Goal: Find specific page/section: Find specific page/section

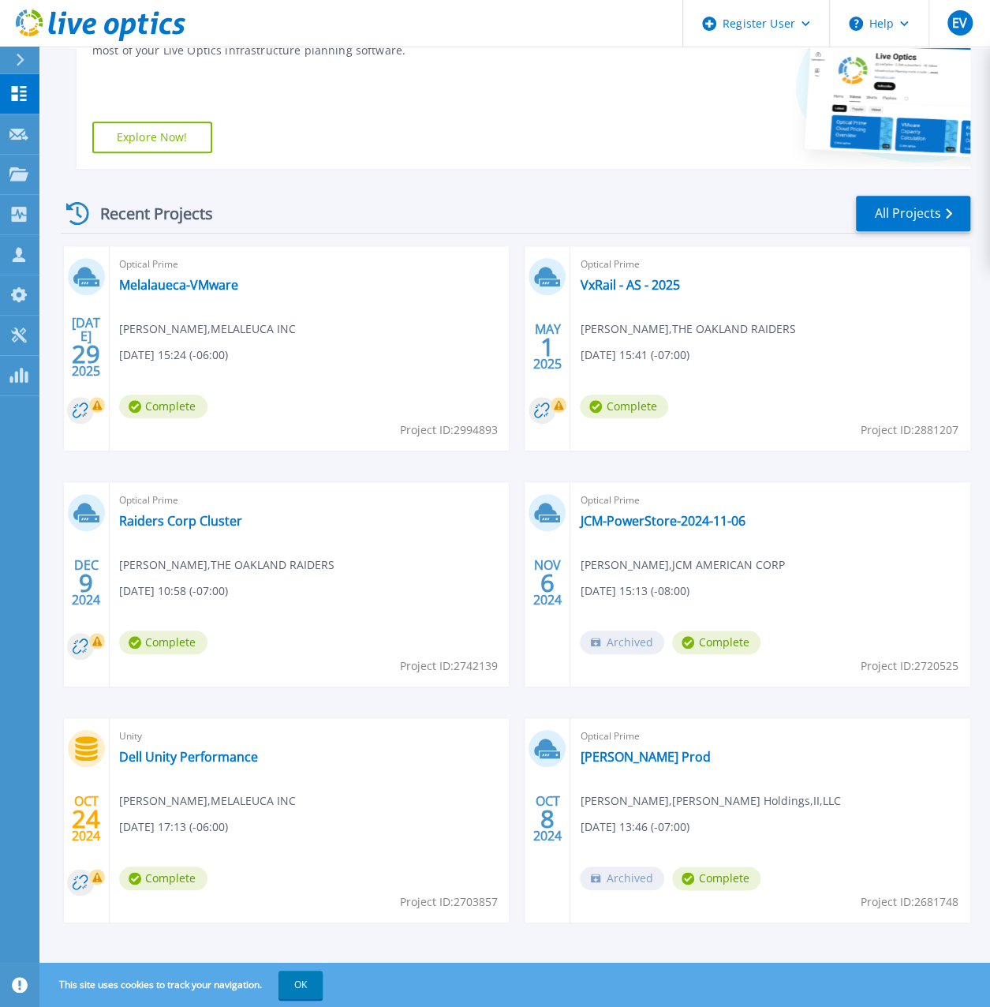
scroll to position [315, 0]
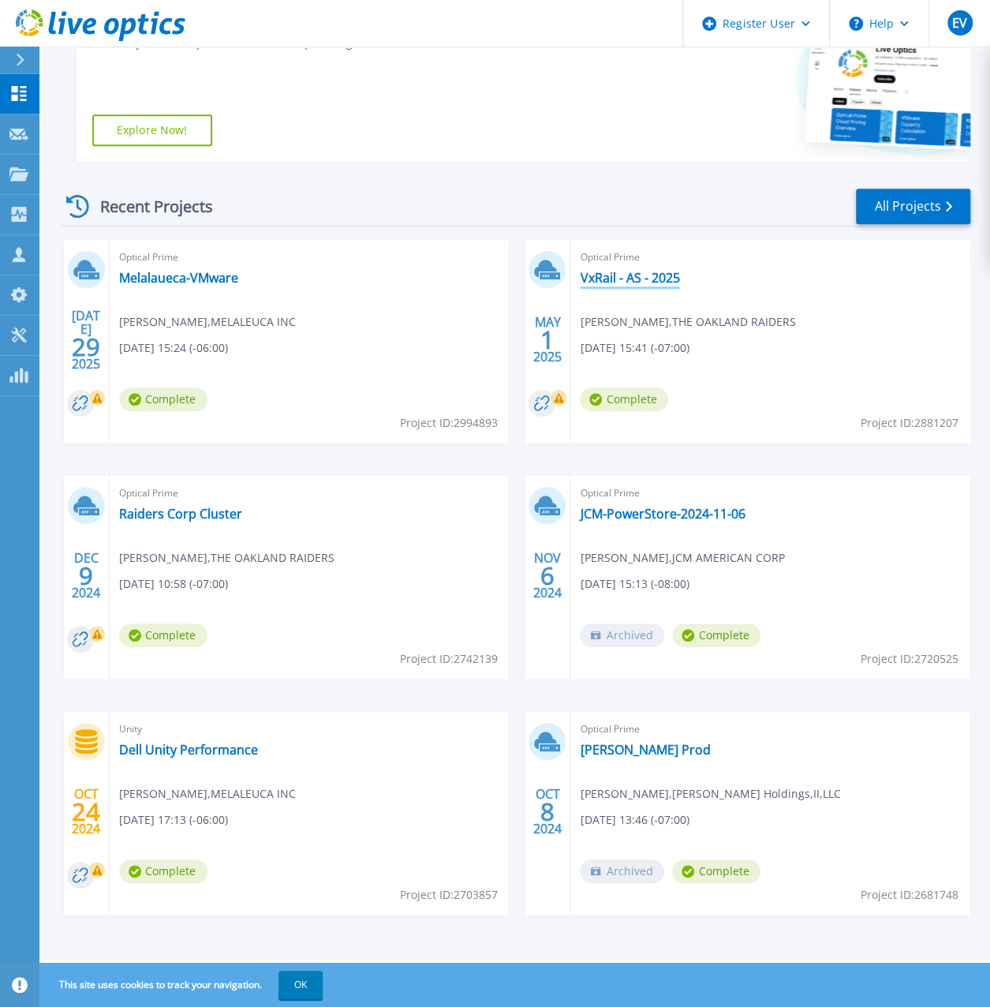
click at [625, 283] on link "VxRail - AS - 2025" at bounding box center [629, 278] width 99 height 16
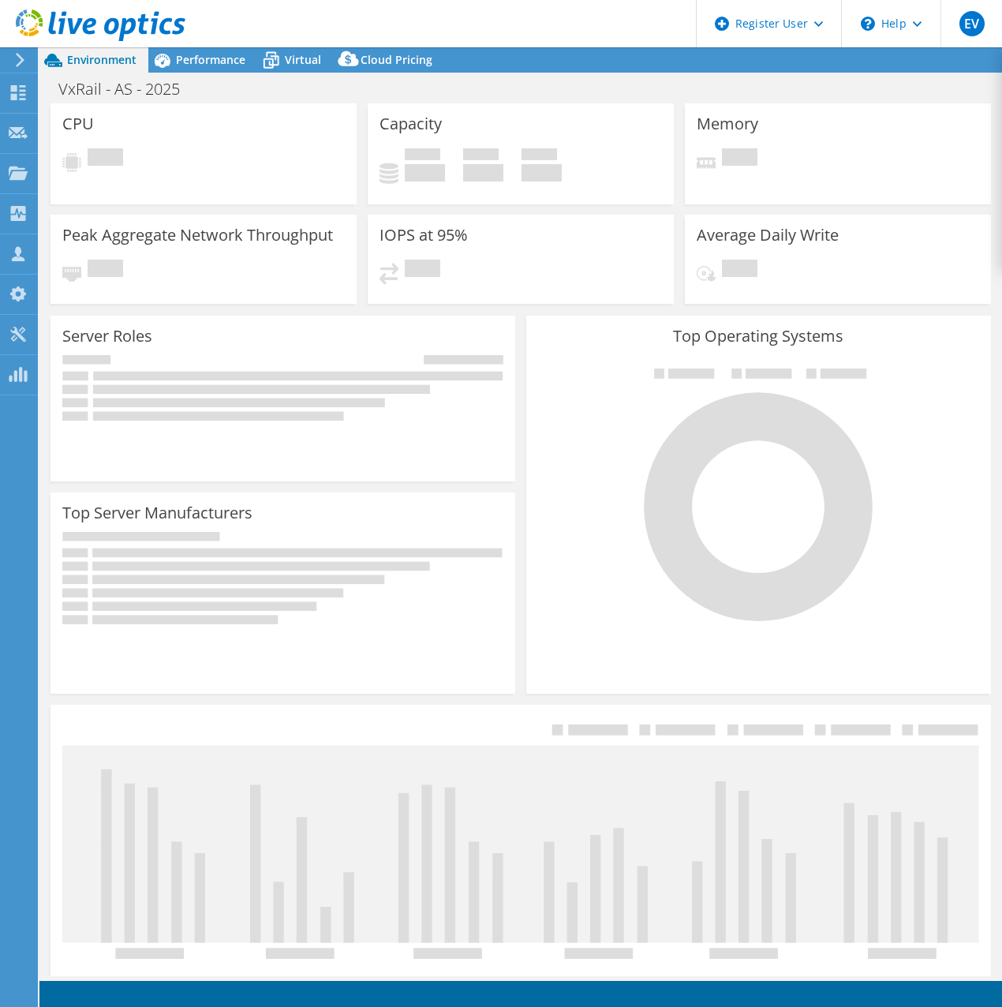
select select "USWest"
select select "USD"
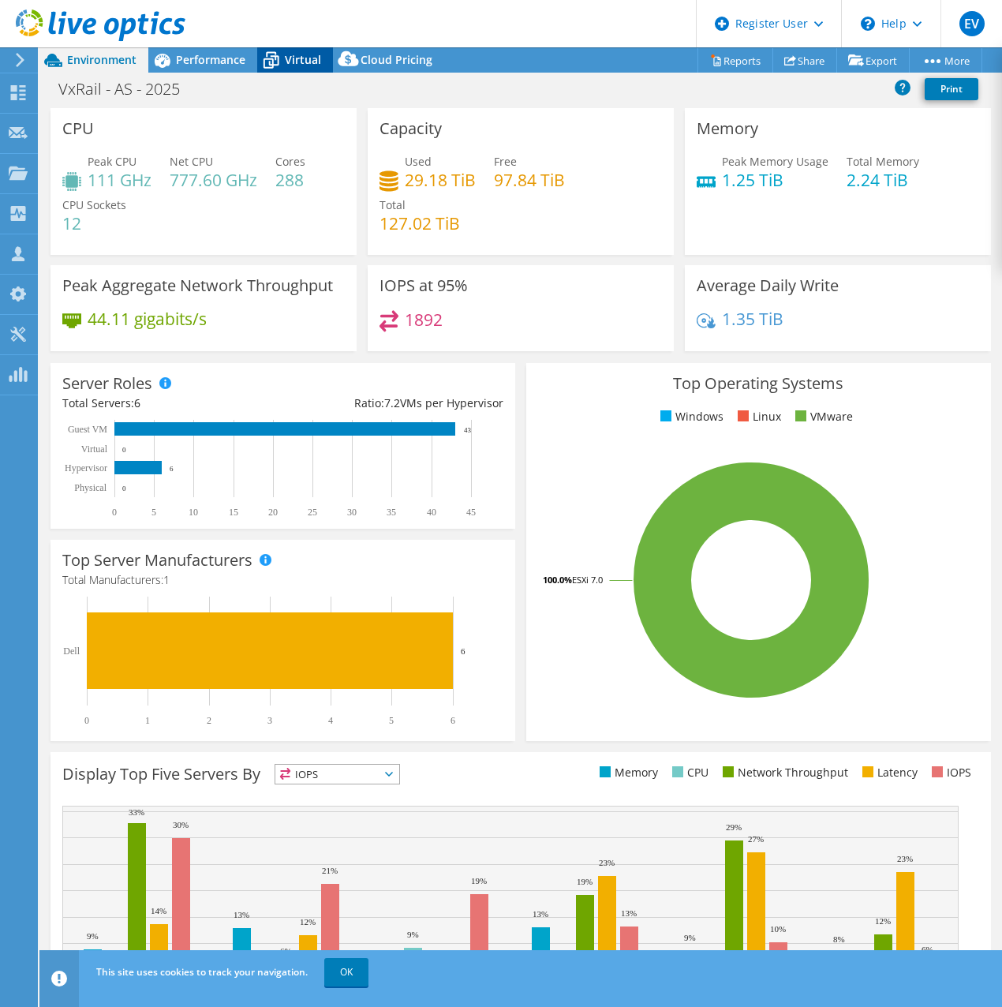
click at [294, 62] on span "Virtual" at bounding box center [303, 59] width 36 height 15
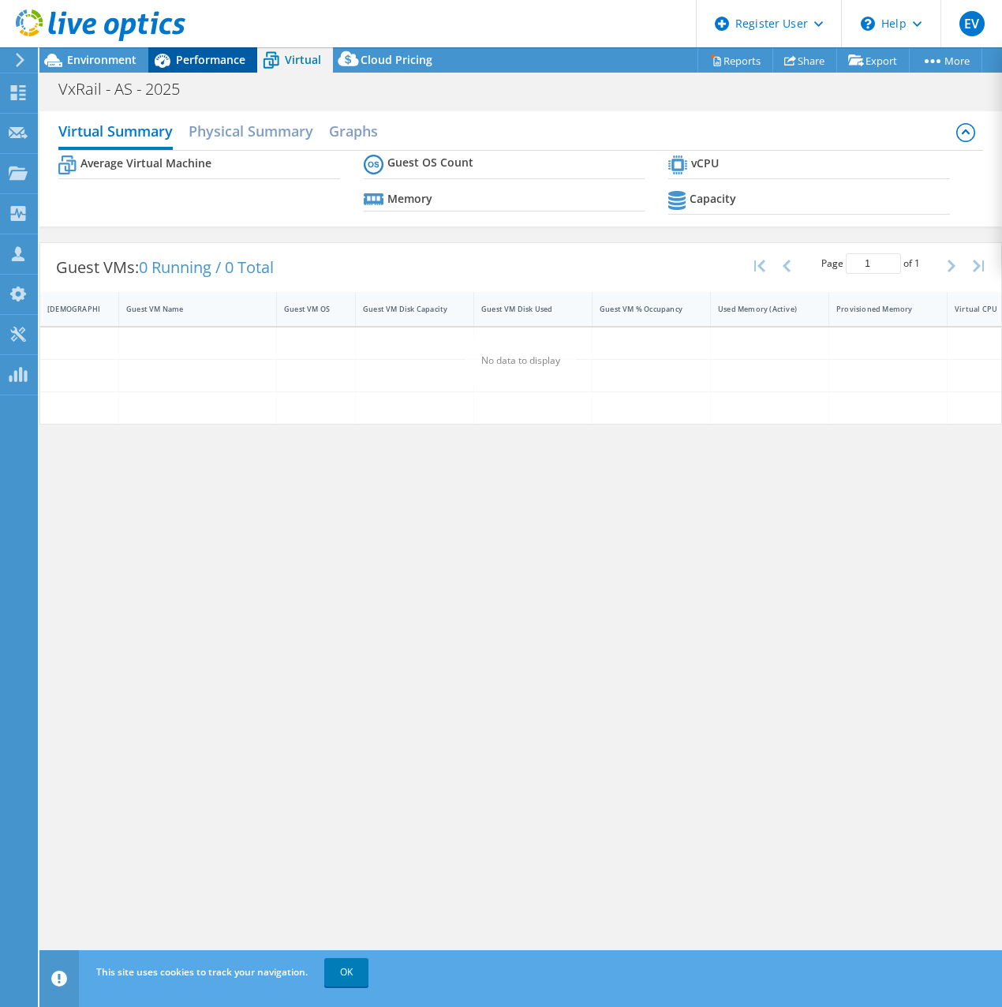
click at [227, 64] on span "Performance" at bounding box center [210, 59] width 69 height 15
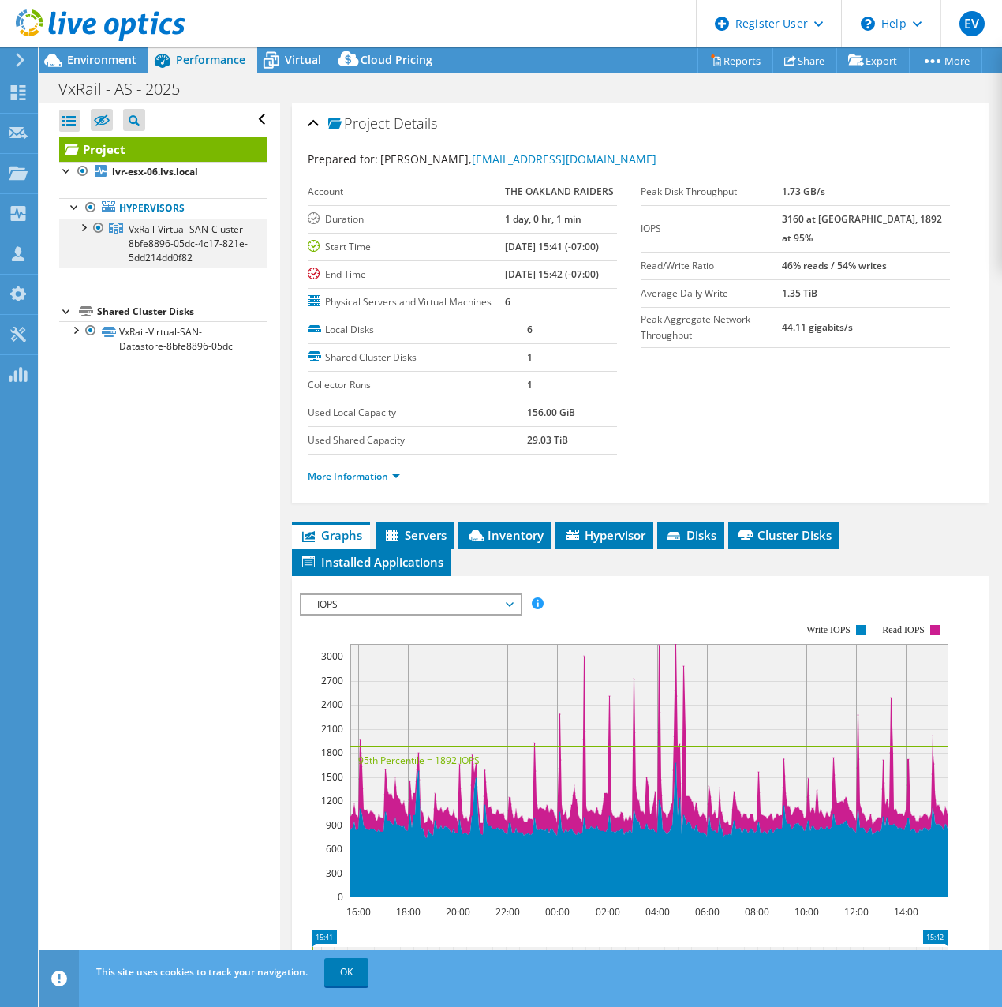
click at [85, 223] on div at bounding box center [83, 227] width 16 height 16
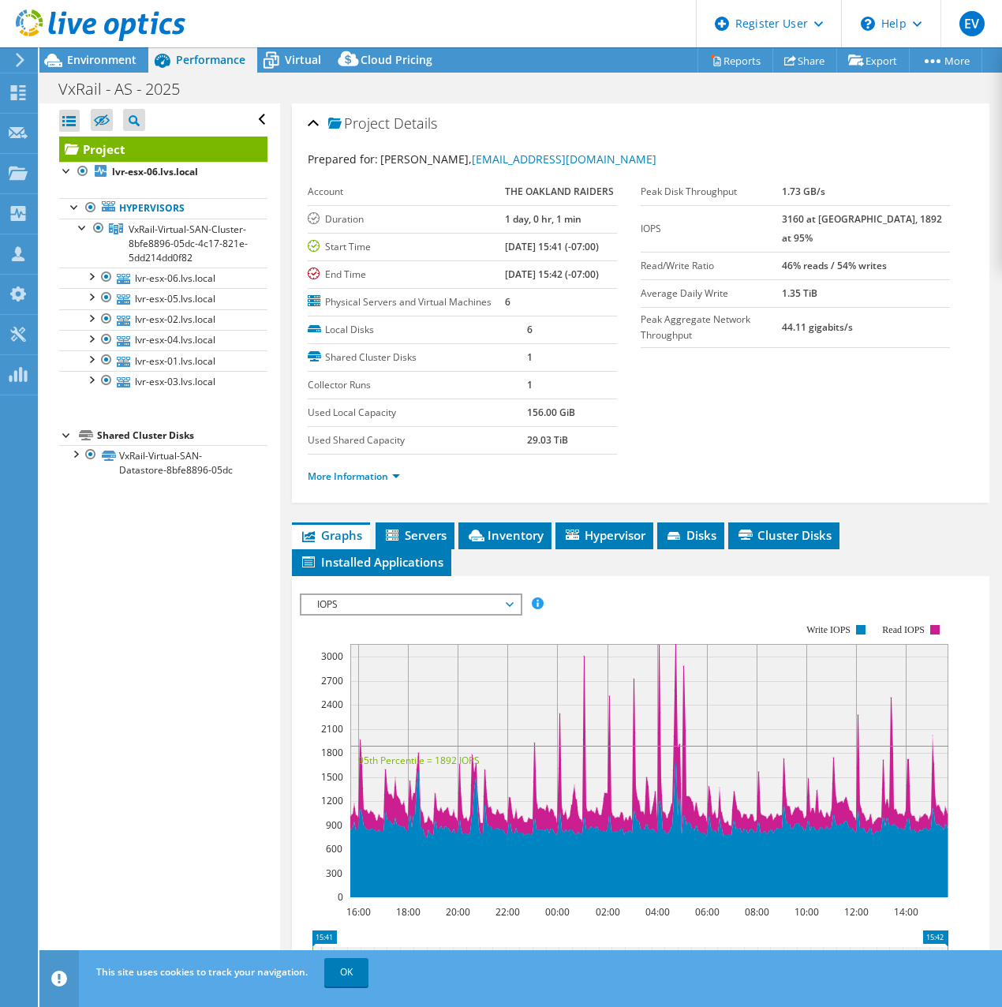
click at [84, 26] on use at bounding box center [101, 25] width 170 height 32
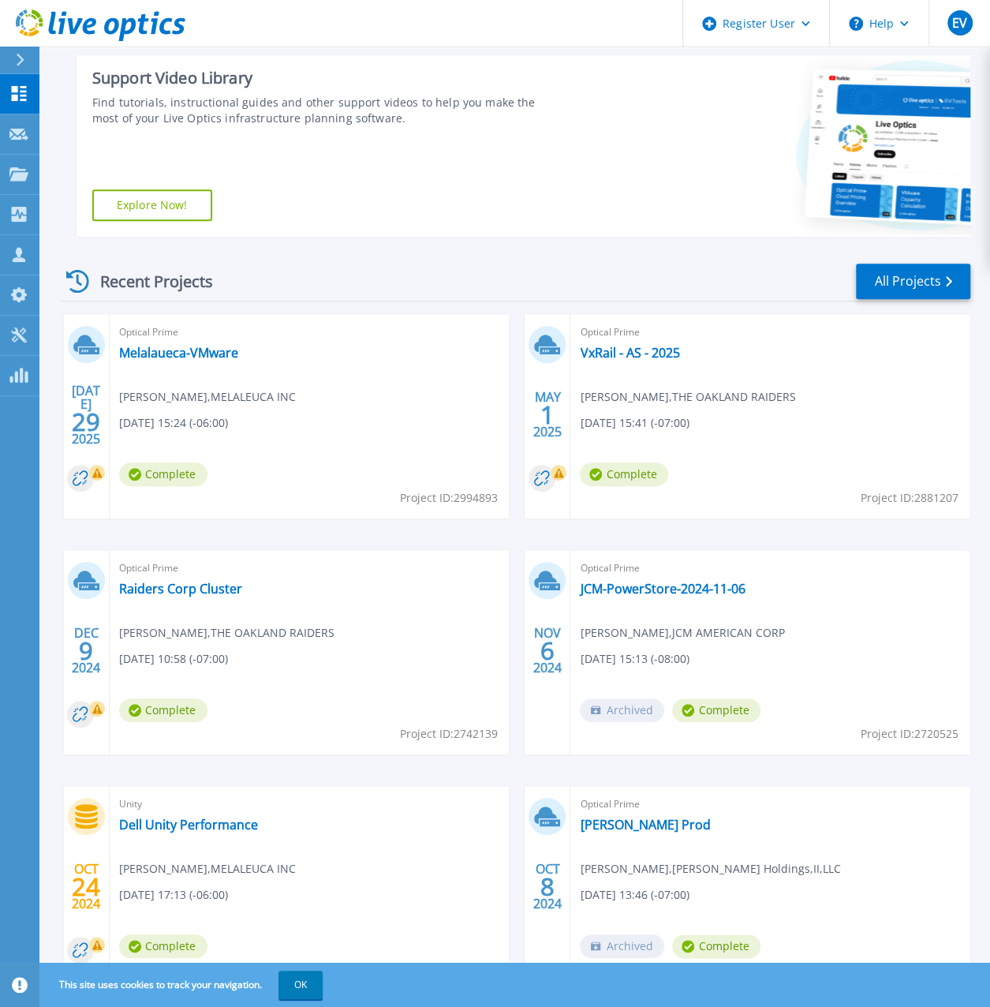
scroll to position [315, 0]
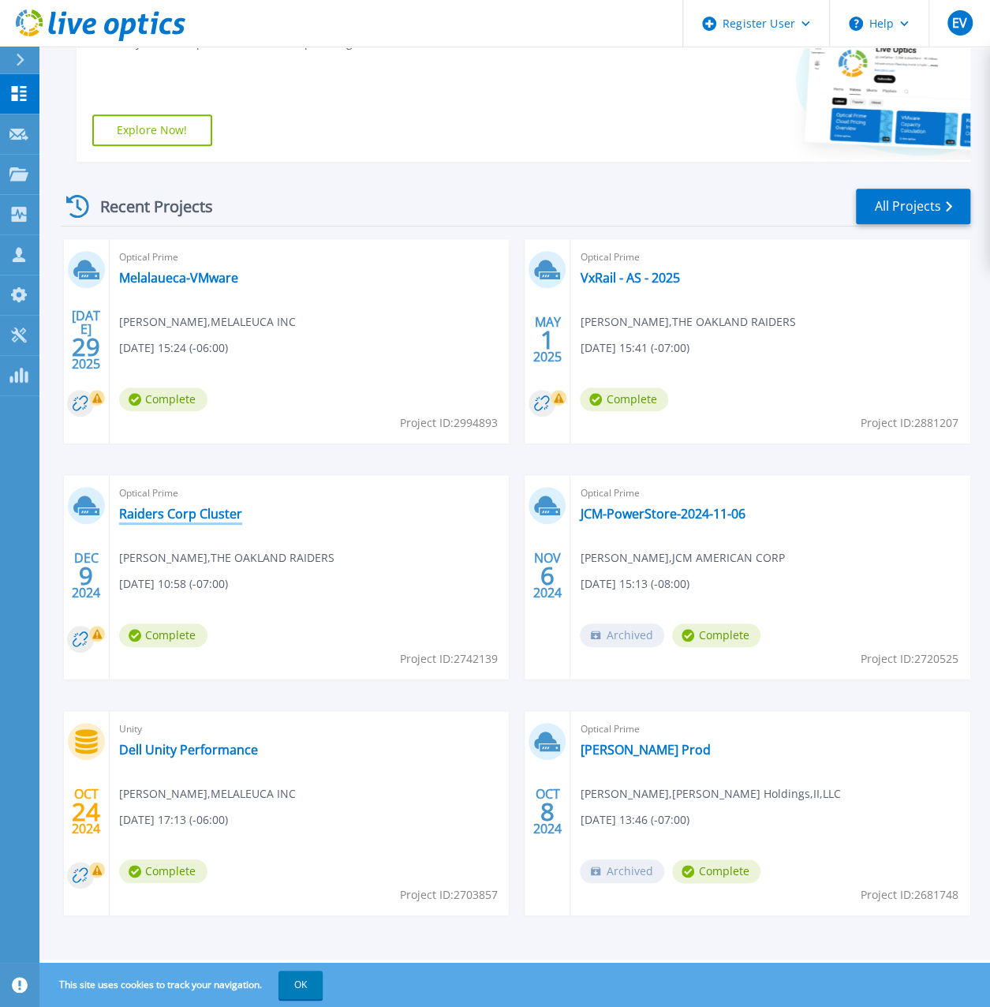
click at [193, 511] on link "Raiders Corp Cluster" at bounding box center [180, 514] width 123 height 16
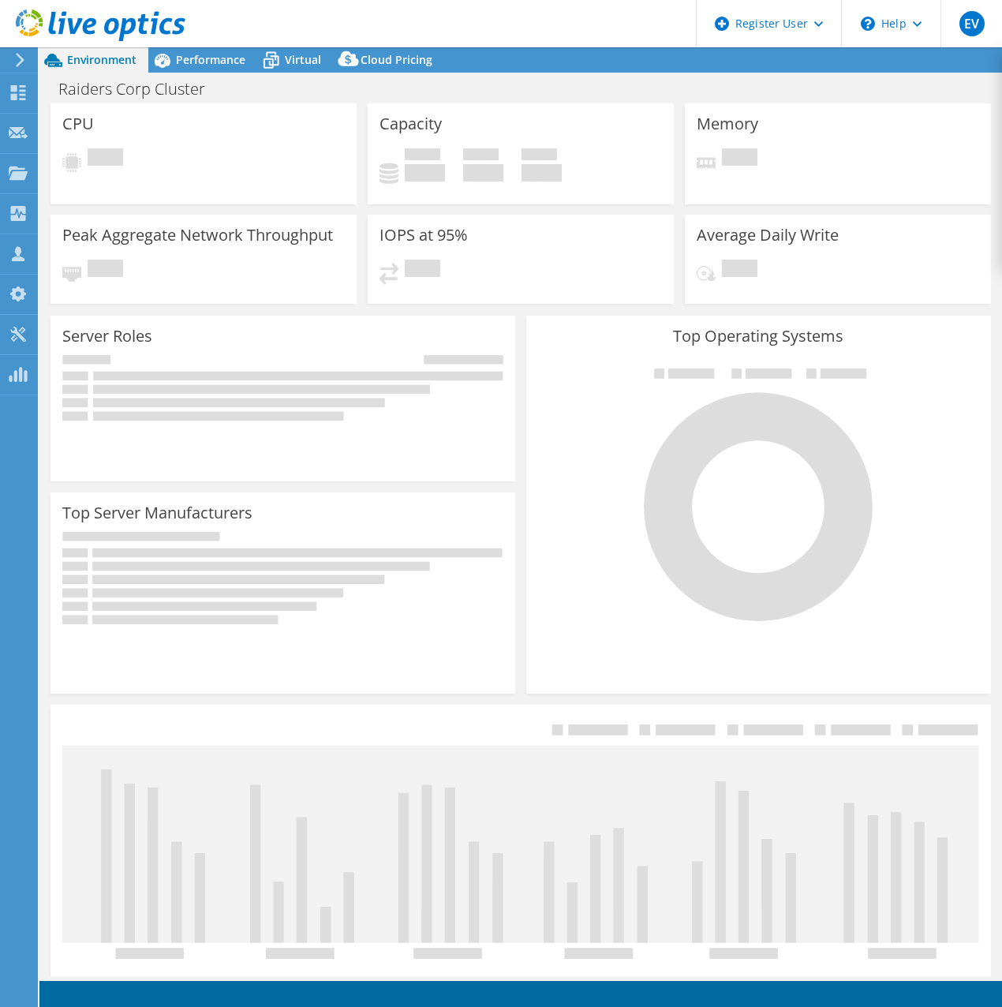
select select "USD"
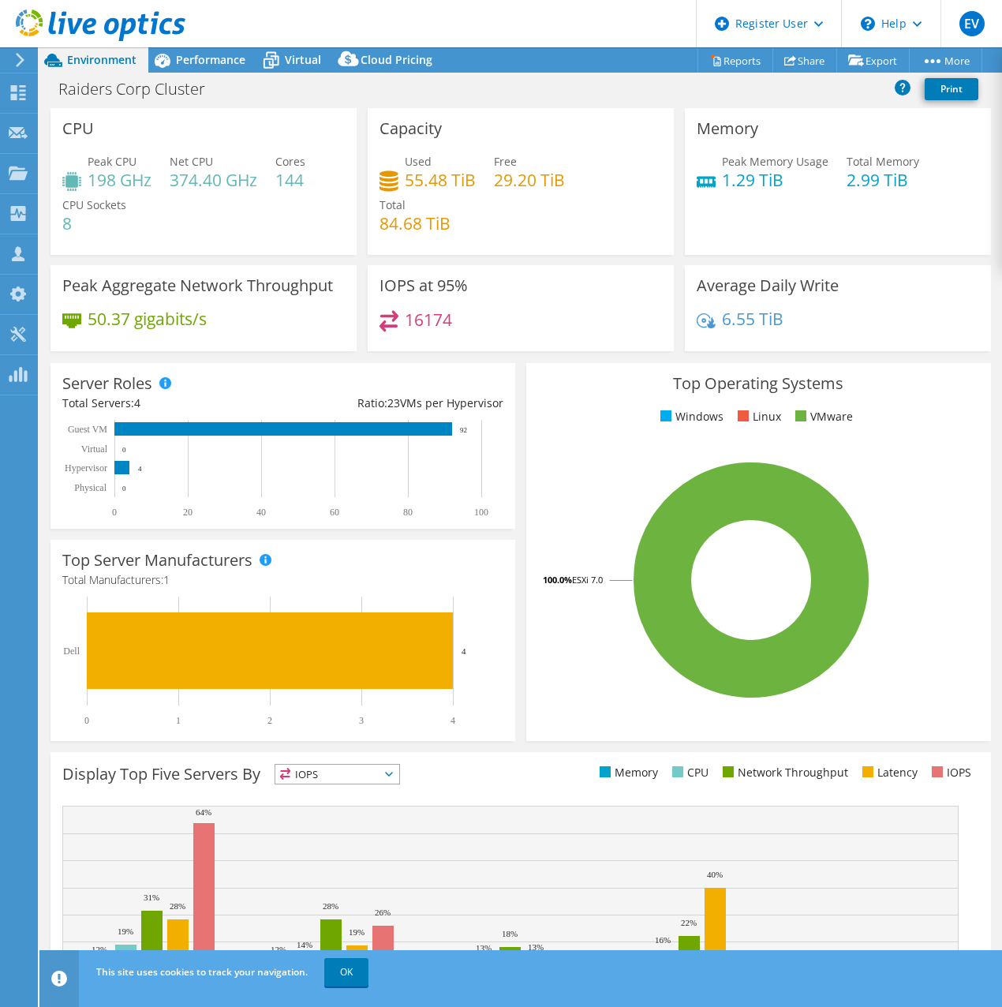
click at [76, 54] on span "Environment" at bounding box center [101, 59] width 69 height 15
click at [74, 28] on use at bounding box center [101, 25] width 170 height 32
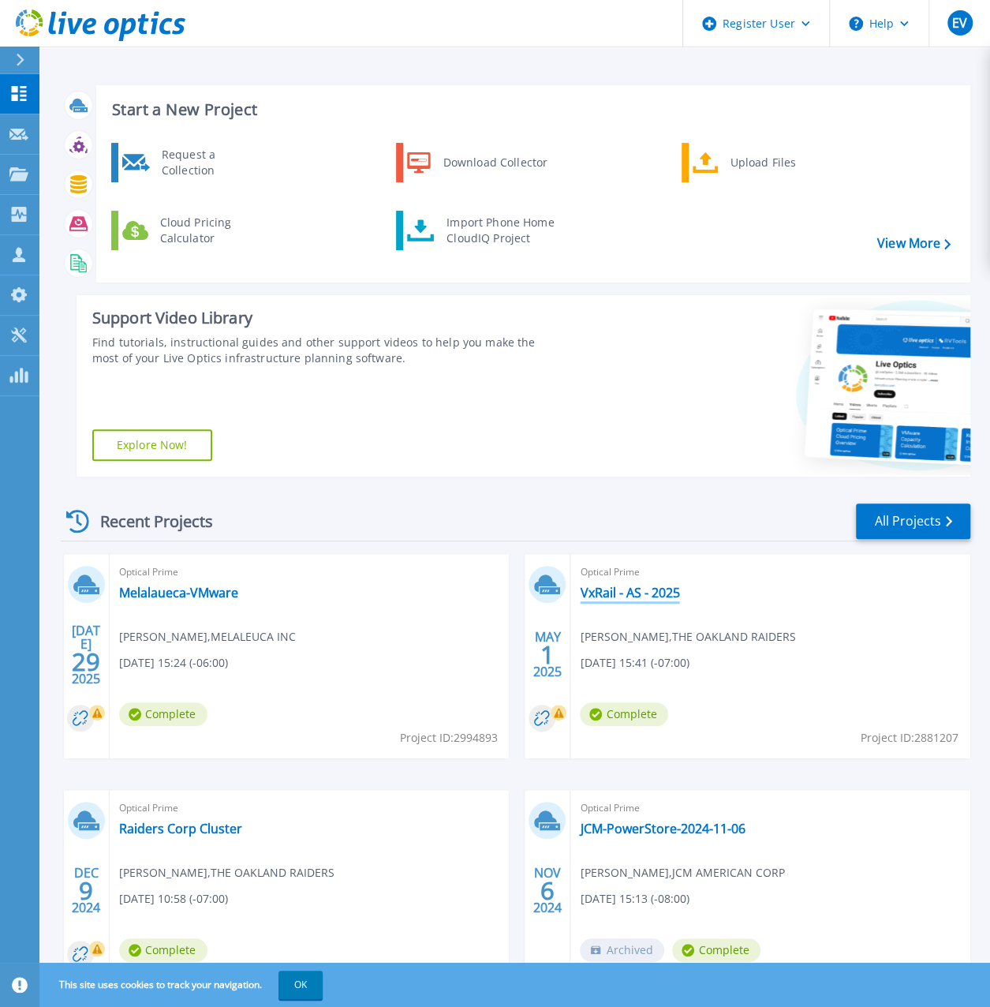
click at [649, 597] on link "VxRail - AS - 2025" at bounding box center [629, 593] width 99 height 16
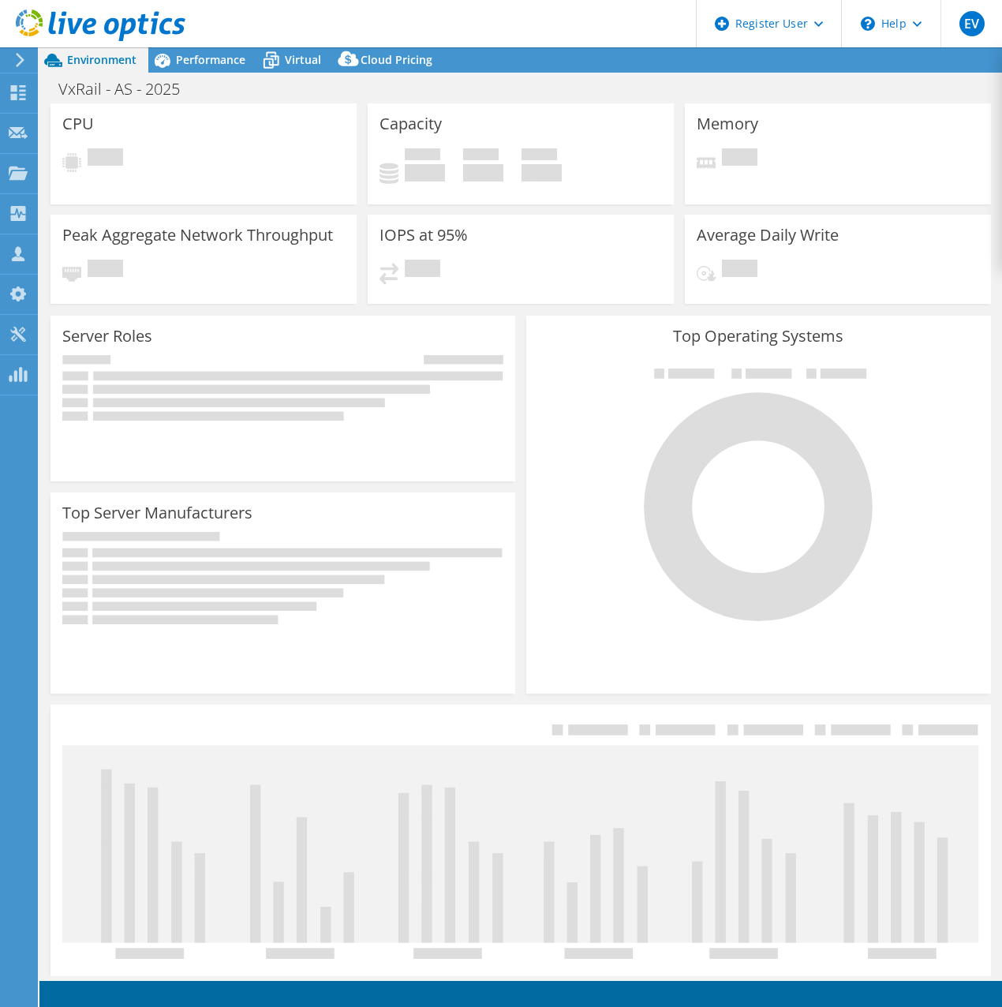
select select "USD"
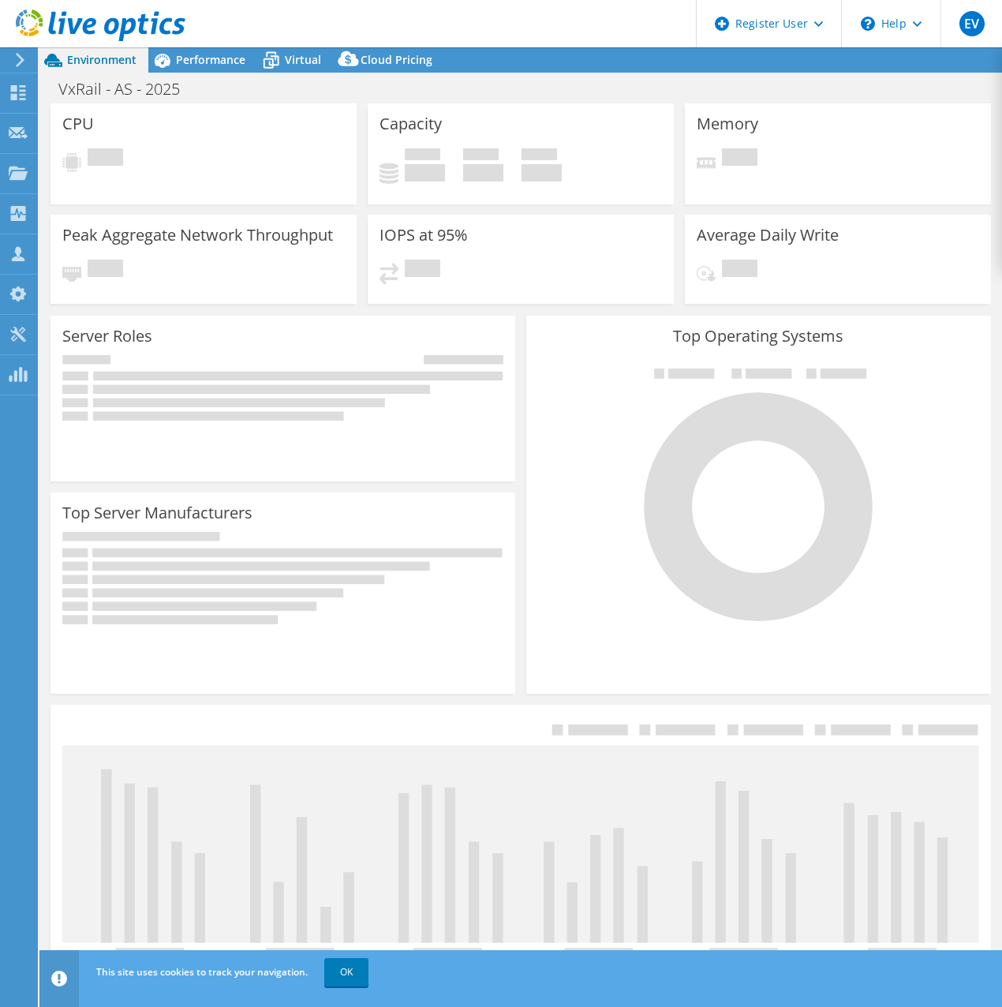
select select "USWest"
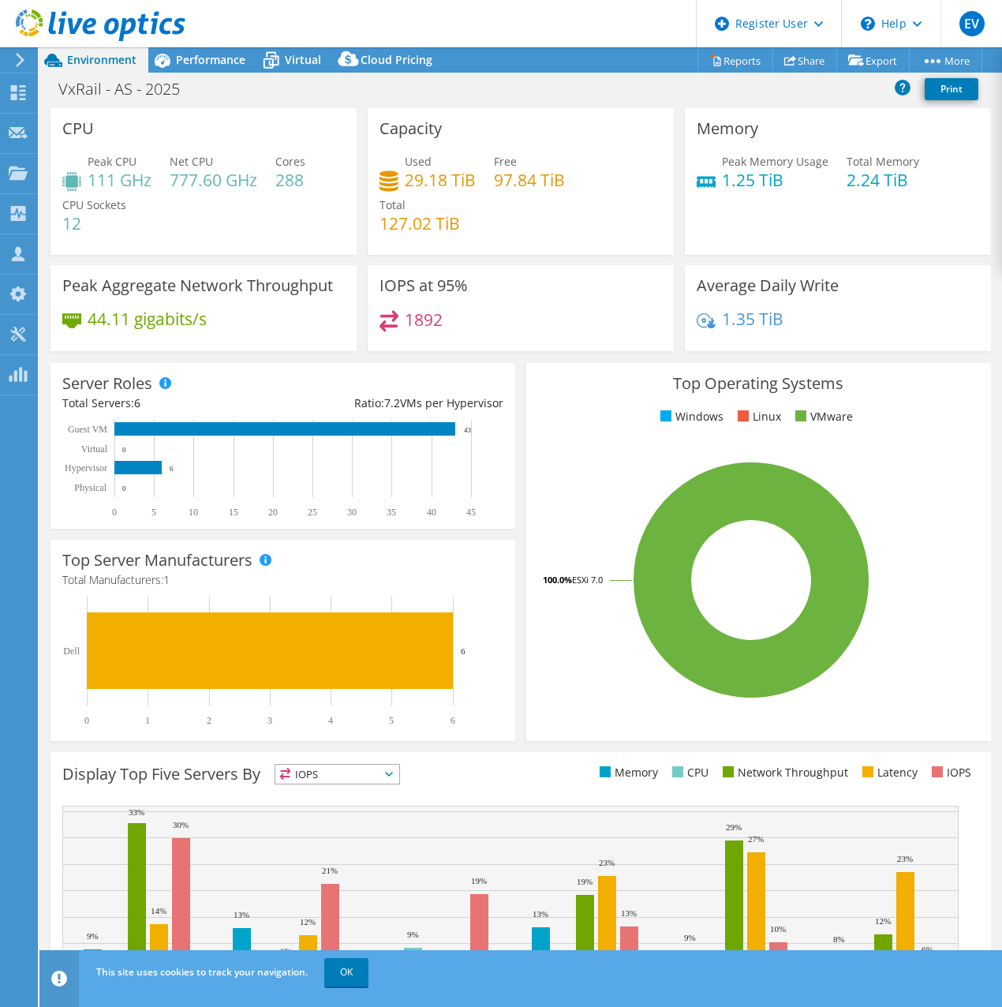
drag, startPoint x: 988, startPoint y: 17, endPoint x: 526, endPoint y: 120, distance: 473.9
click at [526, 120] on div "Capacity Used 29.18 TiB Free 97.84 TiB Total 127.02 TiB" at bounding box center [521, 181] width 306 height 147
